Goal: Task Accomplishment & Management: Manage account settings

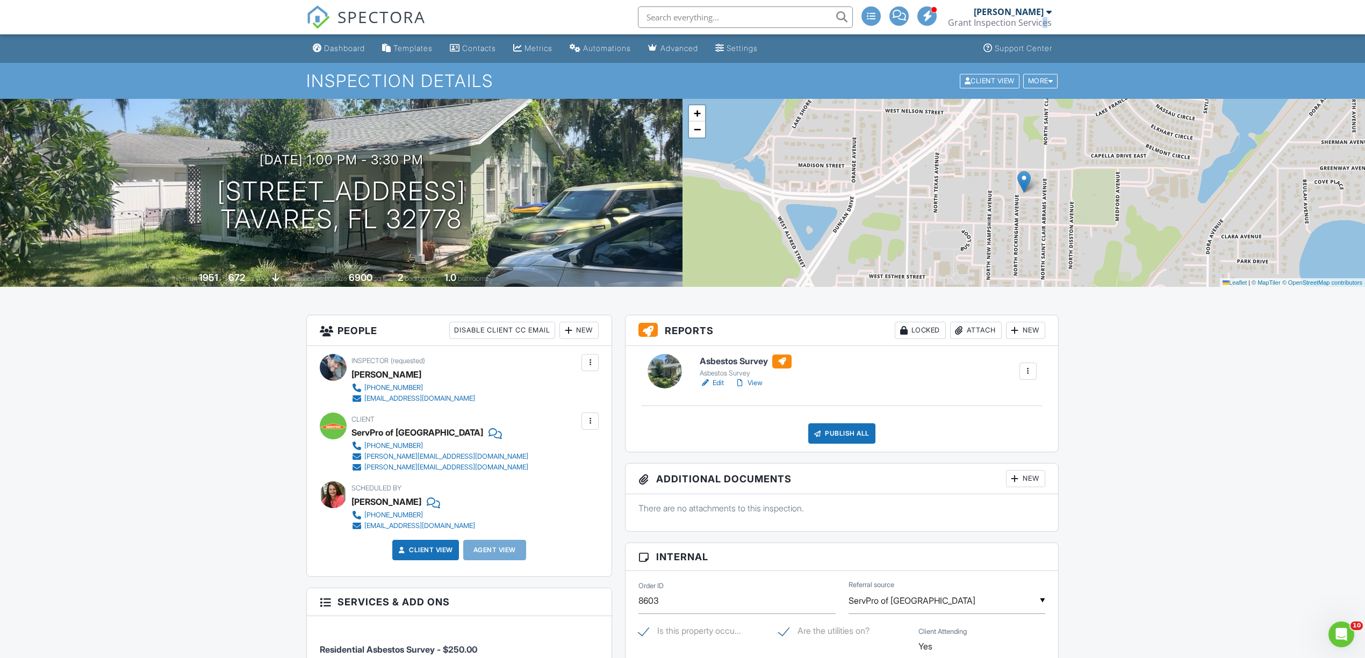
click at [1040, 24] on div "Grant Inspection Services" at bounding box center [1000, 22] width 104 height 11
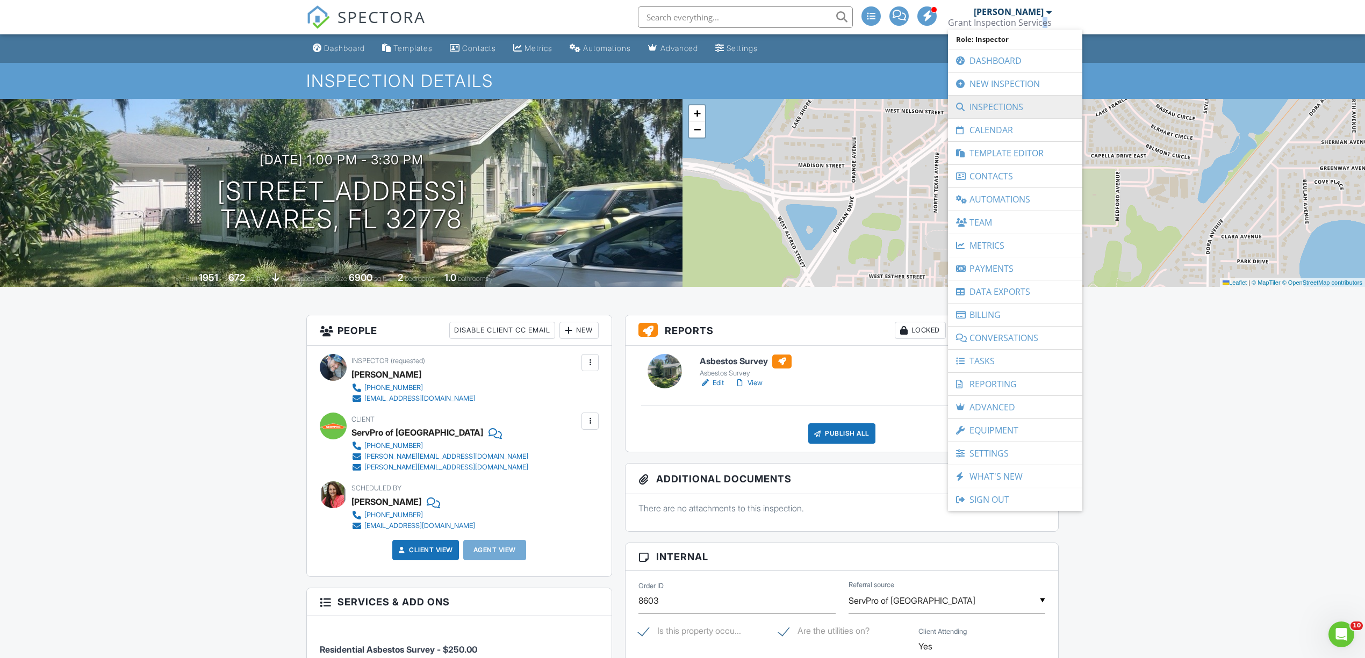
click at [1013, 105] on link "Inspections" at bounding box center [1015, 107] width 124 height 23
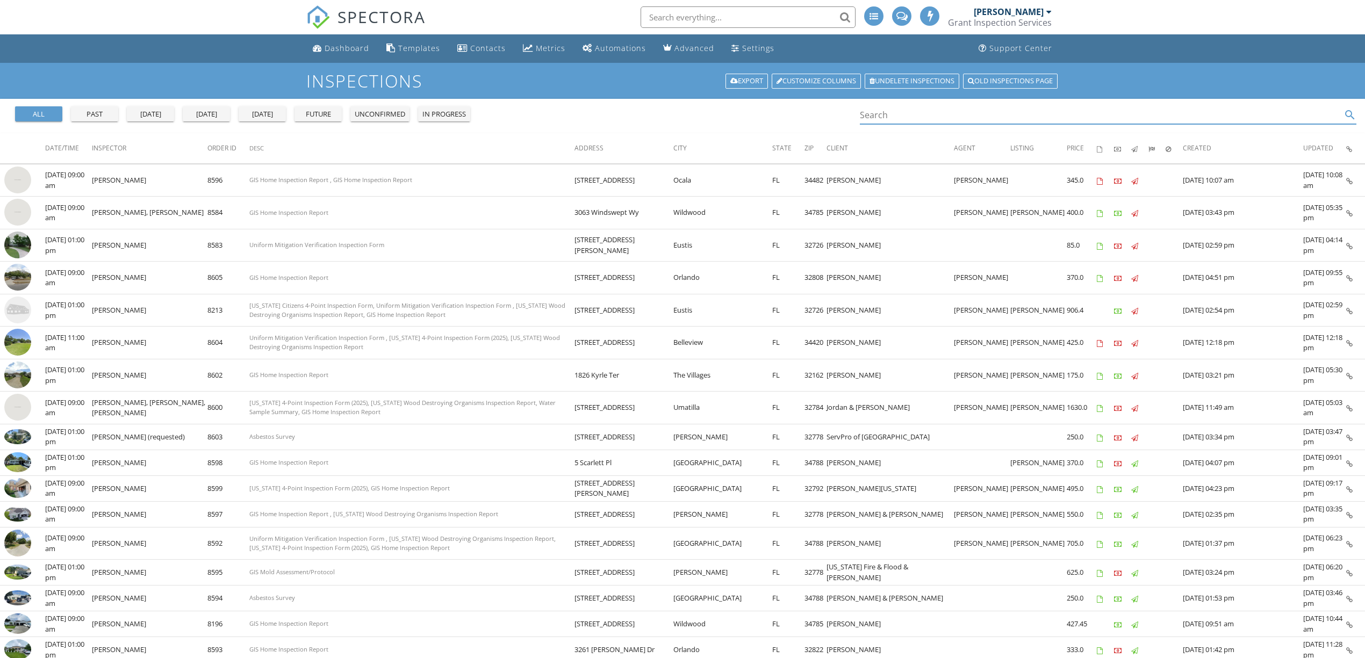
click at [1007, 114] on input "Search" at bounding box center [1100, 115] width 481 height 18
type input "mavis"
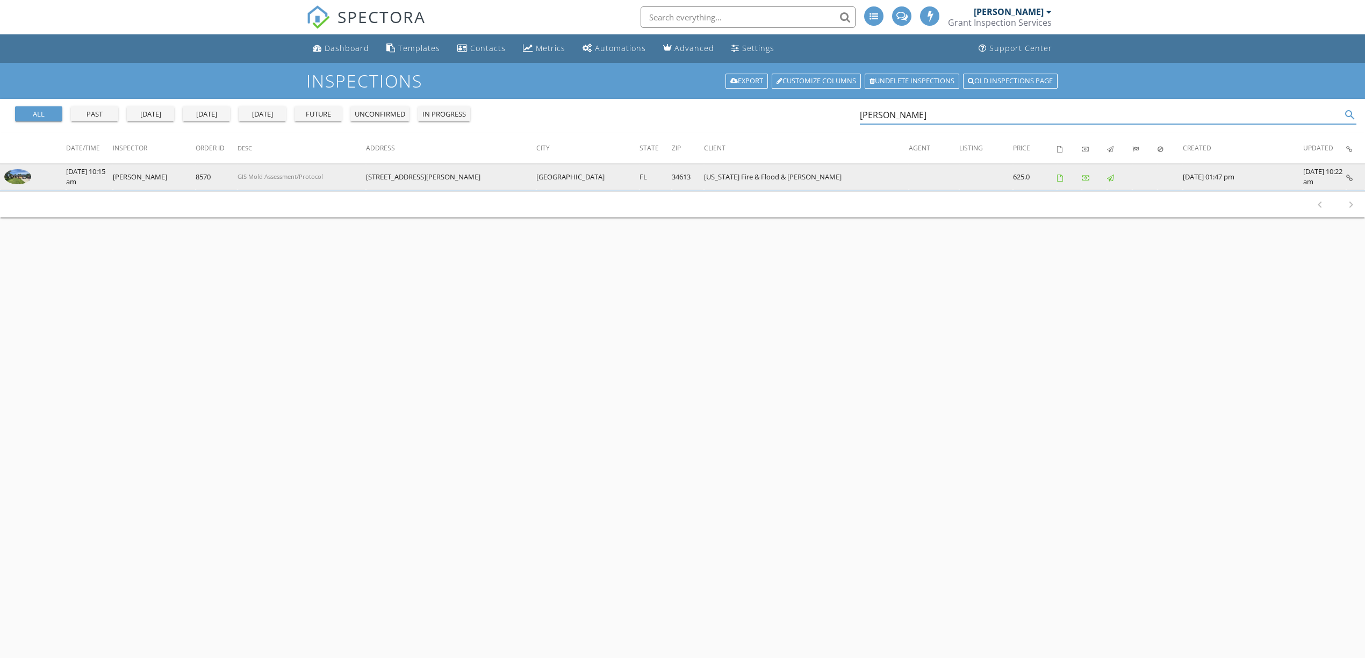
click at [24, 173] on img at bounding box center [17, 176] width 27 height 15
